Goal: Navigation & Orientation: Find specific page/section

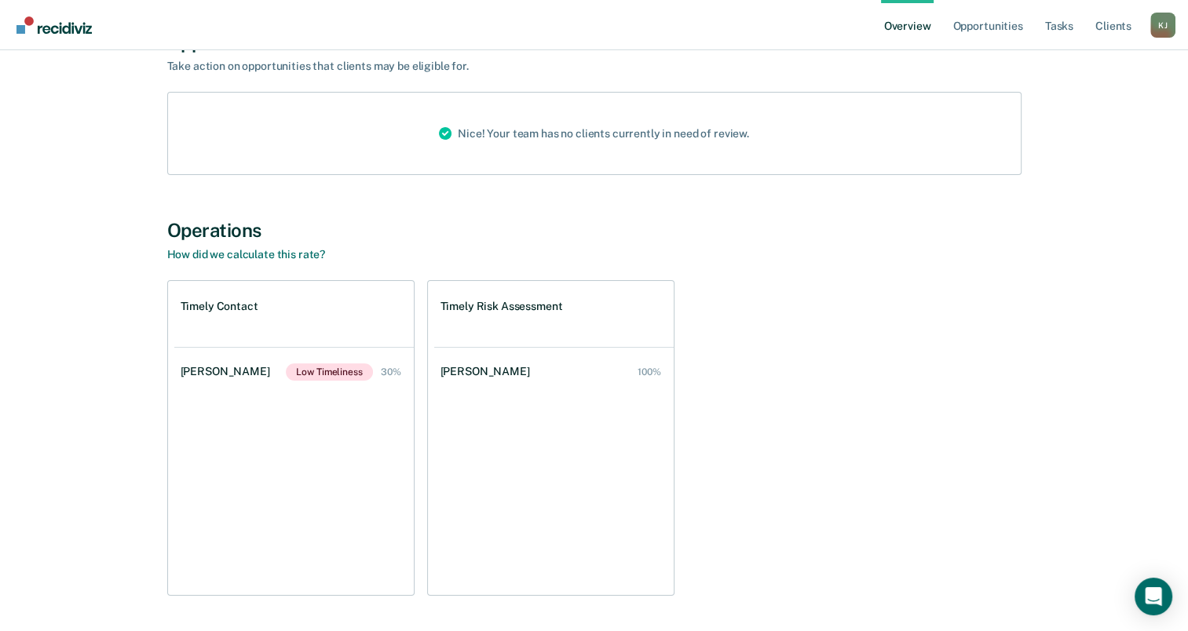
scroll to position [185, 0]
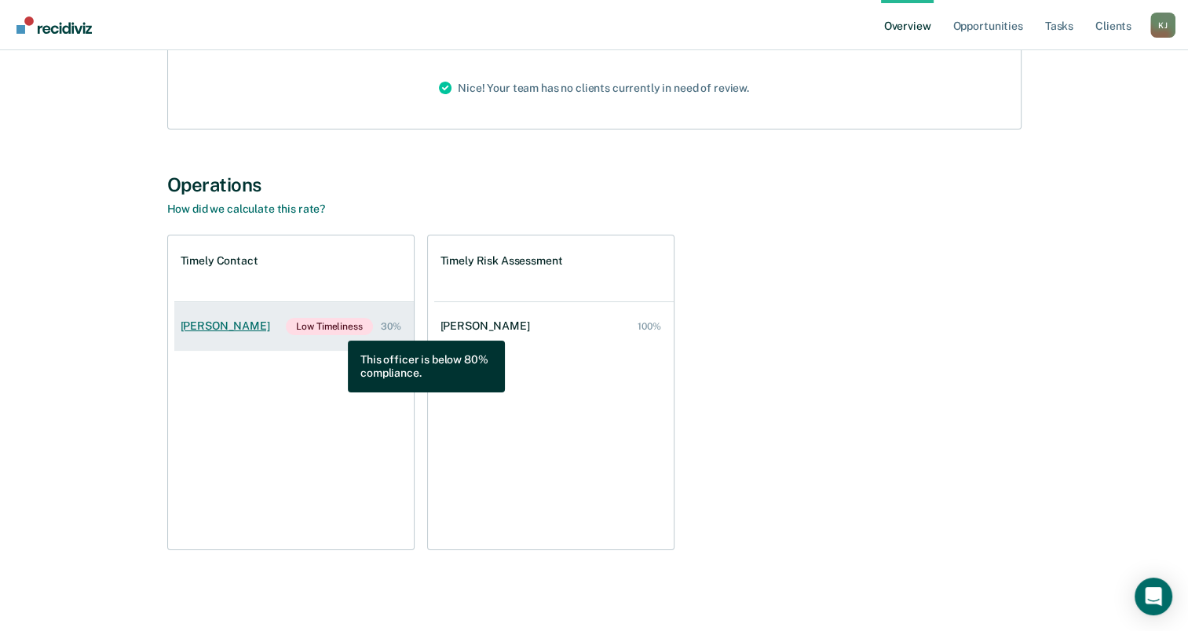
click at [336, 329] on span "Low Timeliness" at bounding box center [329, 326] width 86 height 17
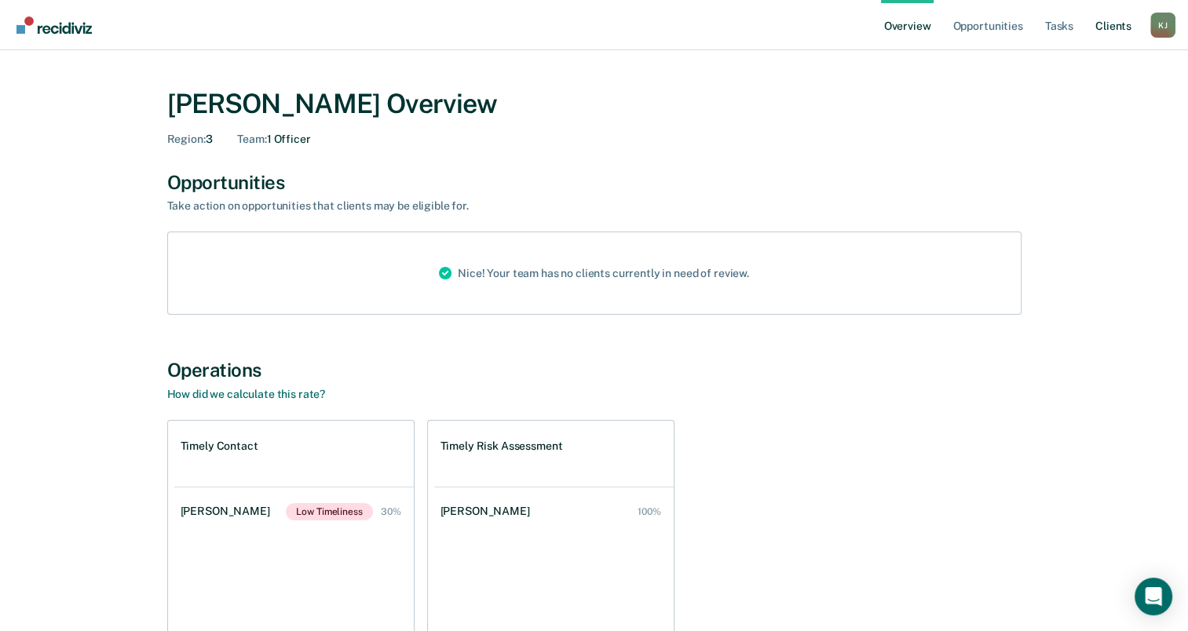
click at [1101, 29] on link "Client s" at bounding box center [1113, 25] width 42 height 50
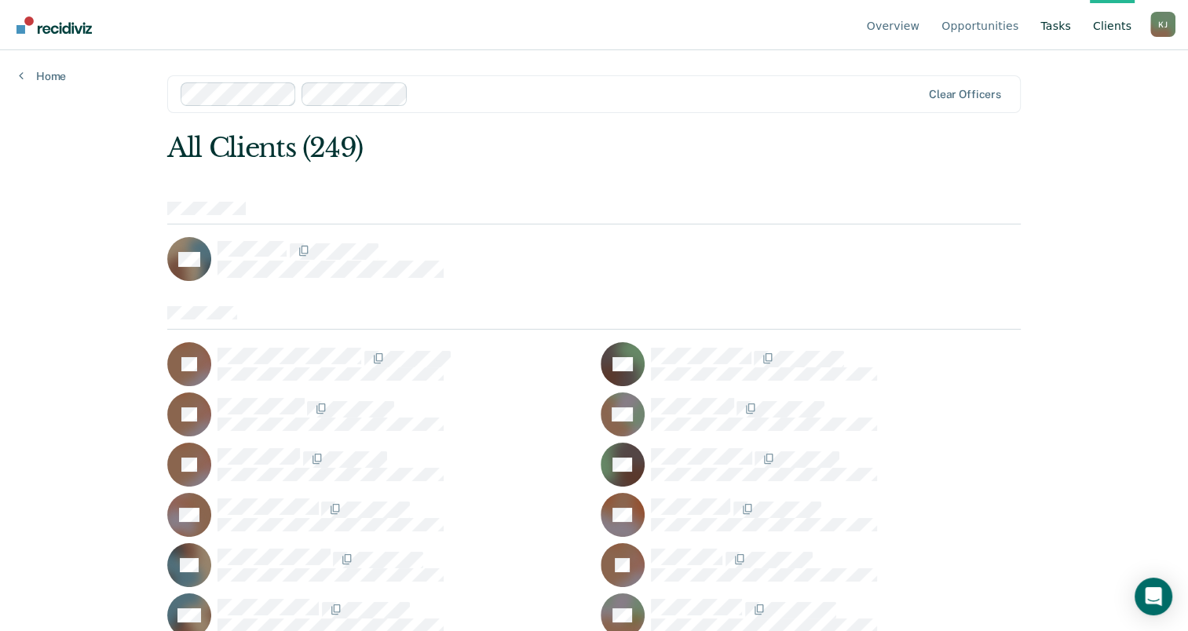
click at [1060, 26] on link "Tasks" at bounding box center [1055, 25] width 37 height 50
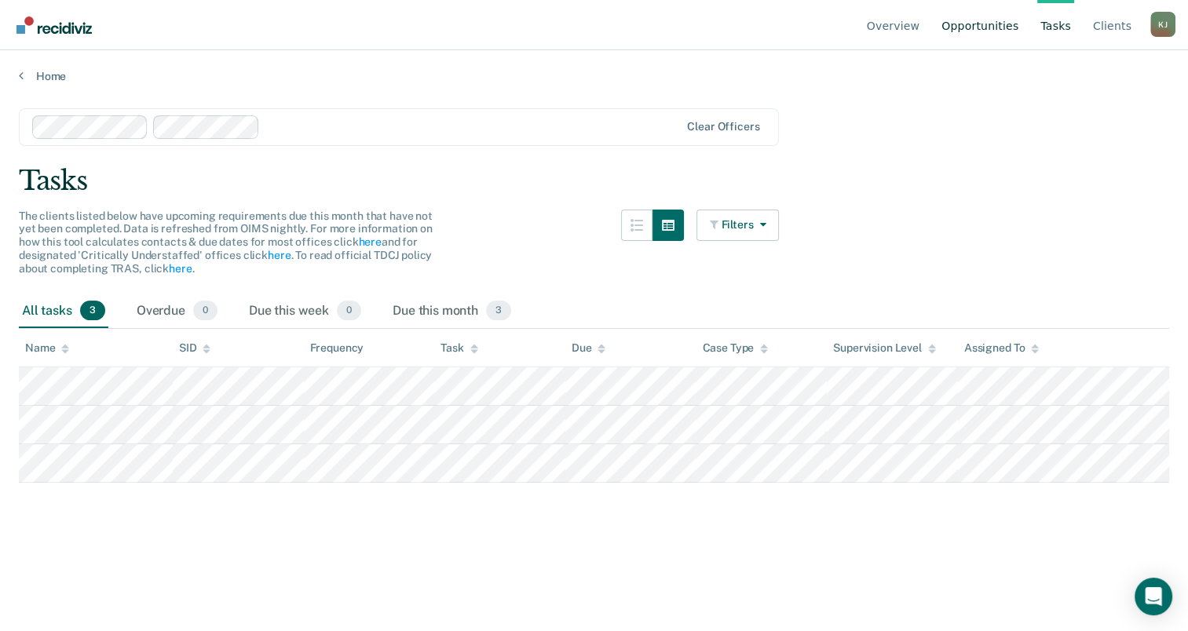
click at [979, 31] on link "Opportunities" at bounding box center [979, 25] width 83 height 50
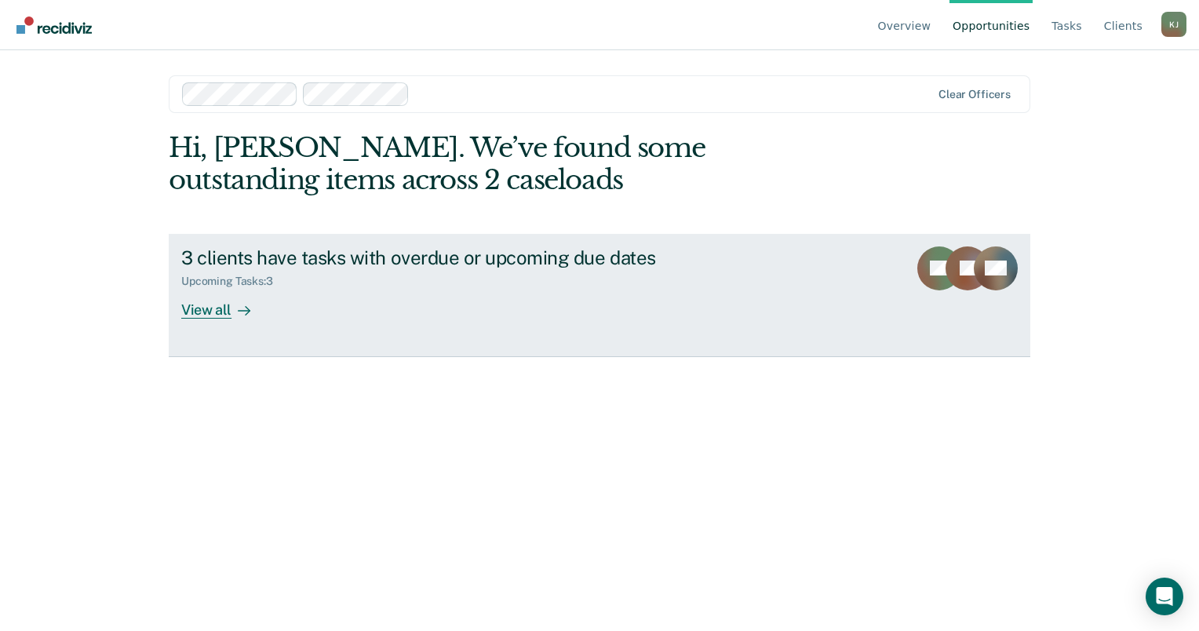
click at [214, 308] on div "View all" at bounding box center [225, 303] width 88 height 31
